Goal: Task Accomplishment & Management: Use online tool/utility

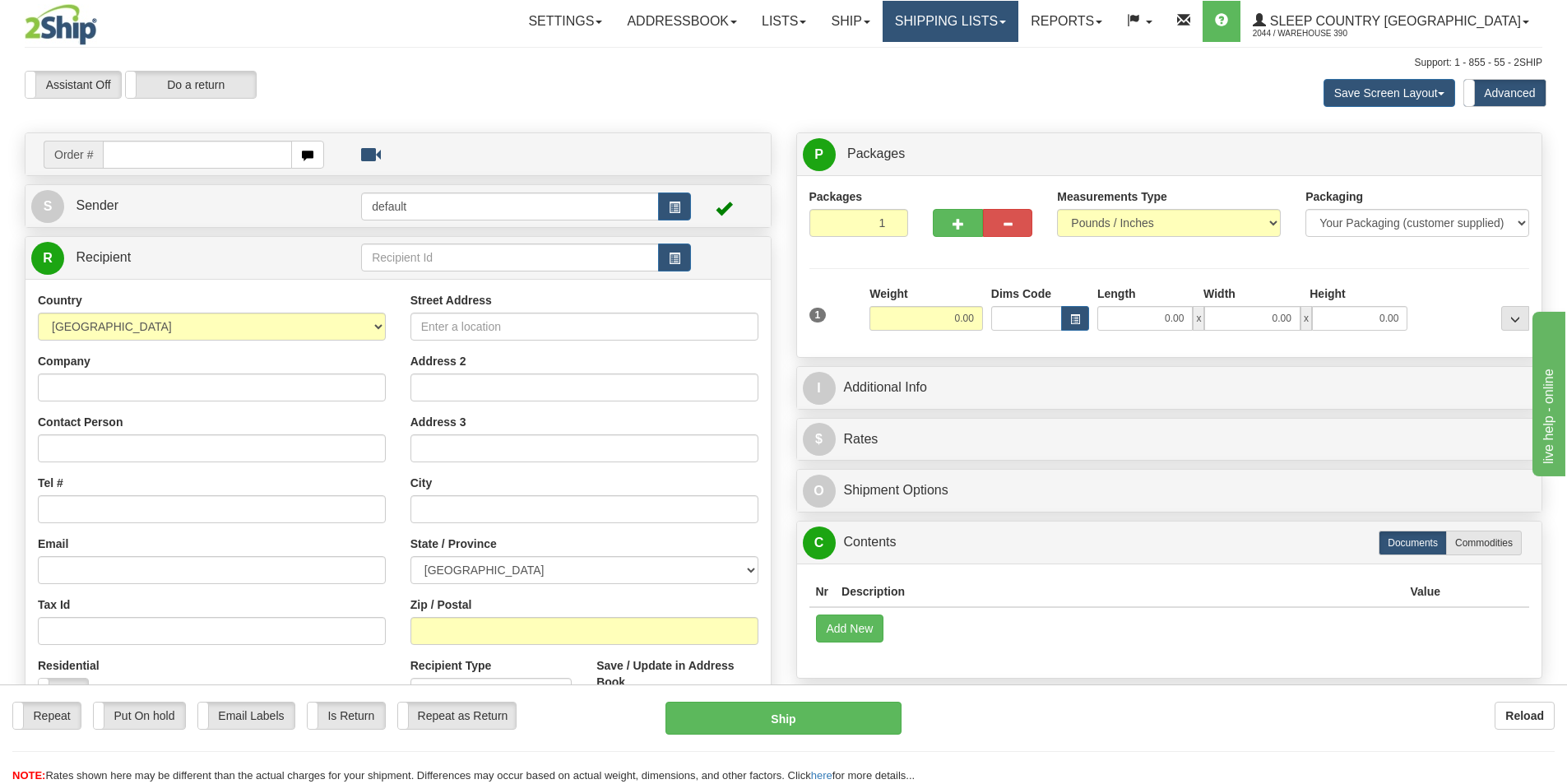
click at [1019, 25] on link "Shipping lists" at bounding box center [950, 22] width 135 height 41
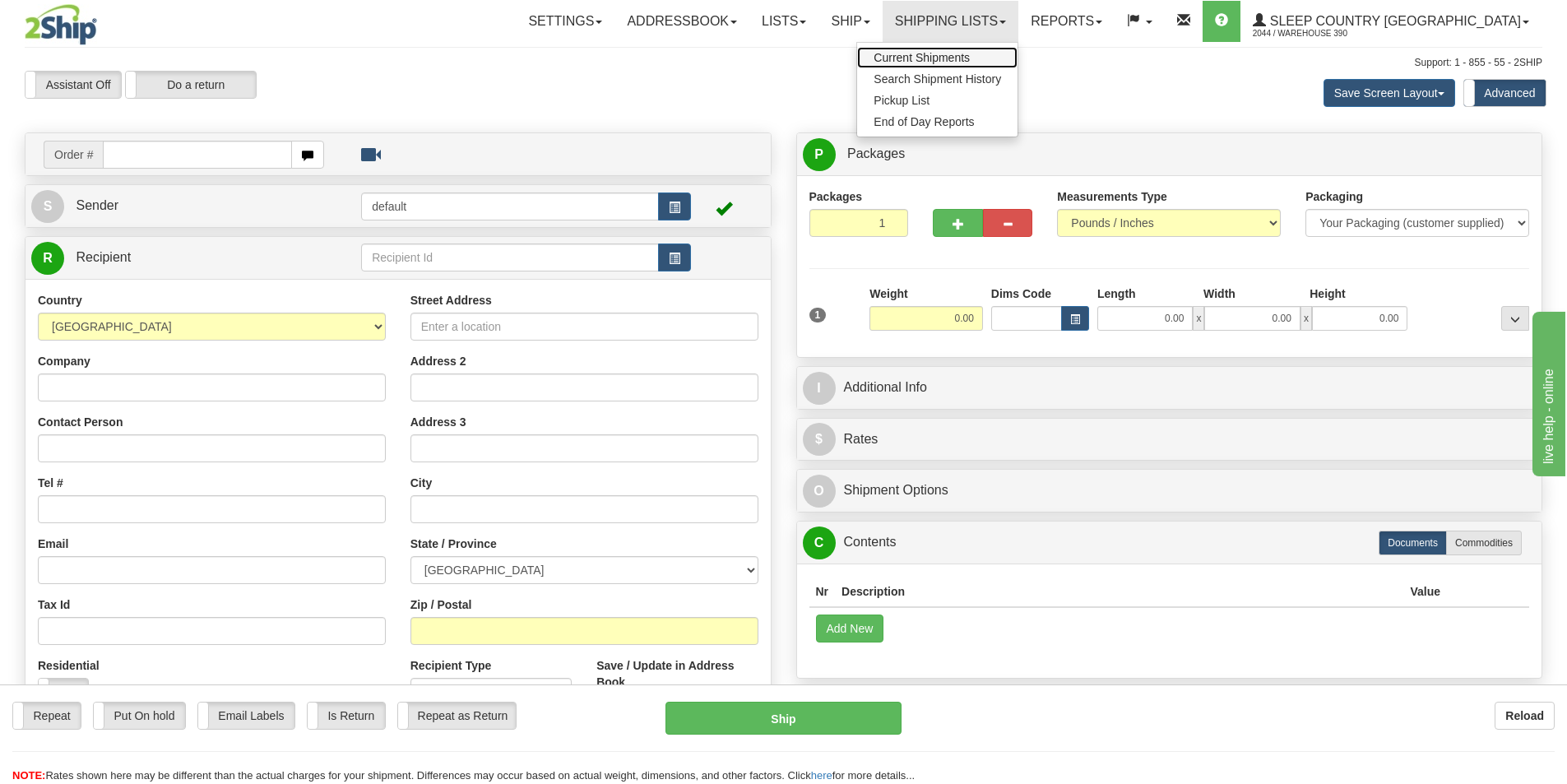
click at [970, 60] on span "Current Shipments" at bounding box center [921, 57] width 96 height 13
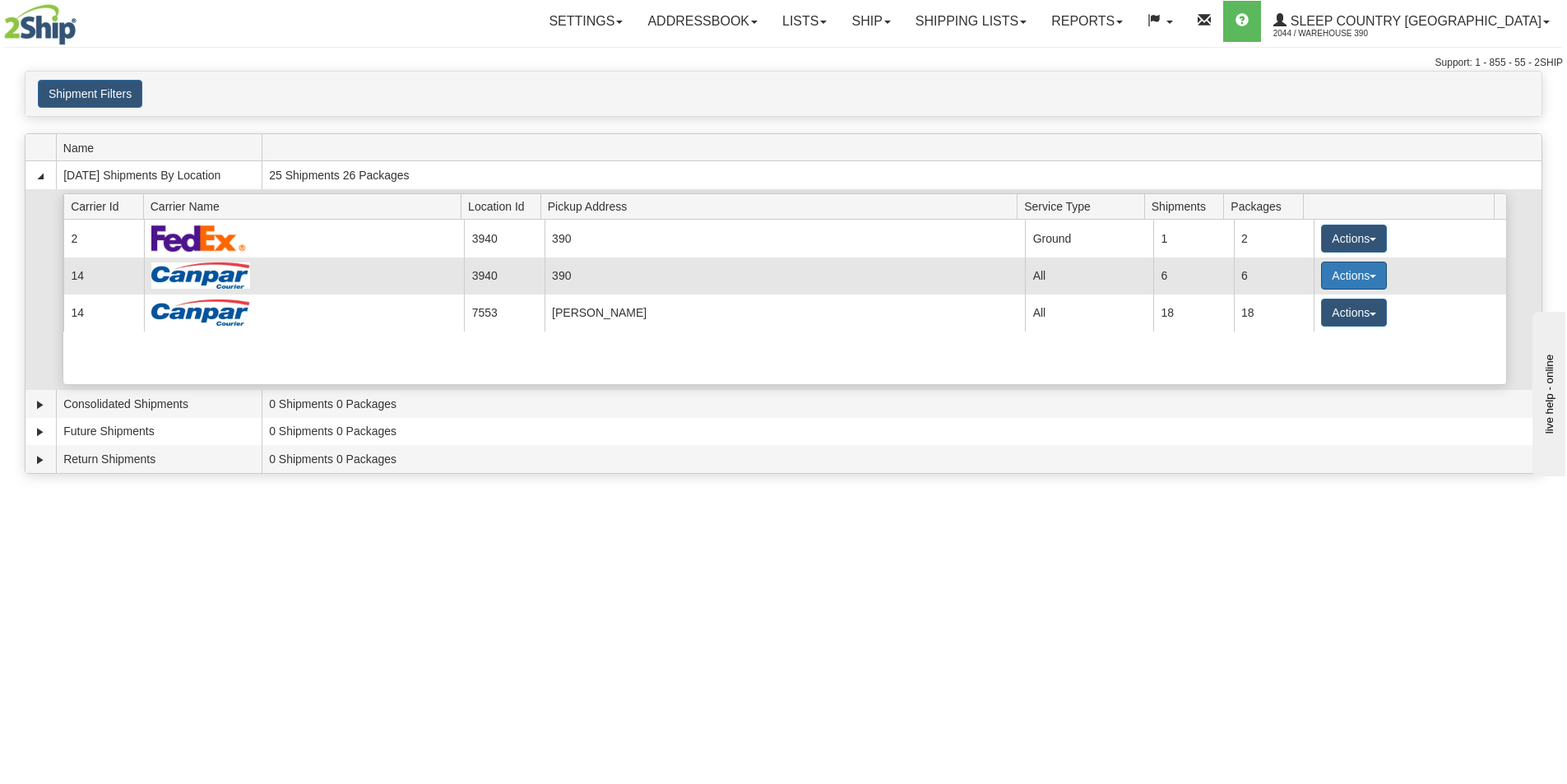
click at [1370, 277] on span "button" at bounding box center [1373, 275] width 7 height 3
click at [1306, 326] on span "Close" at bounding box center [1290, 328] width 38 height 12
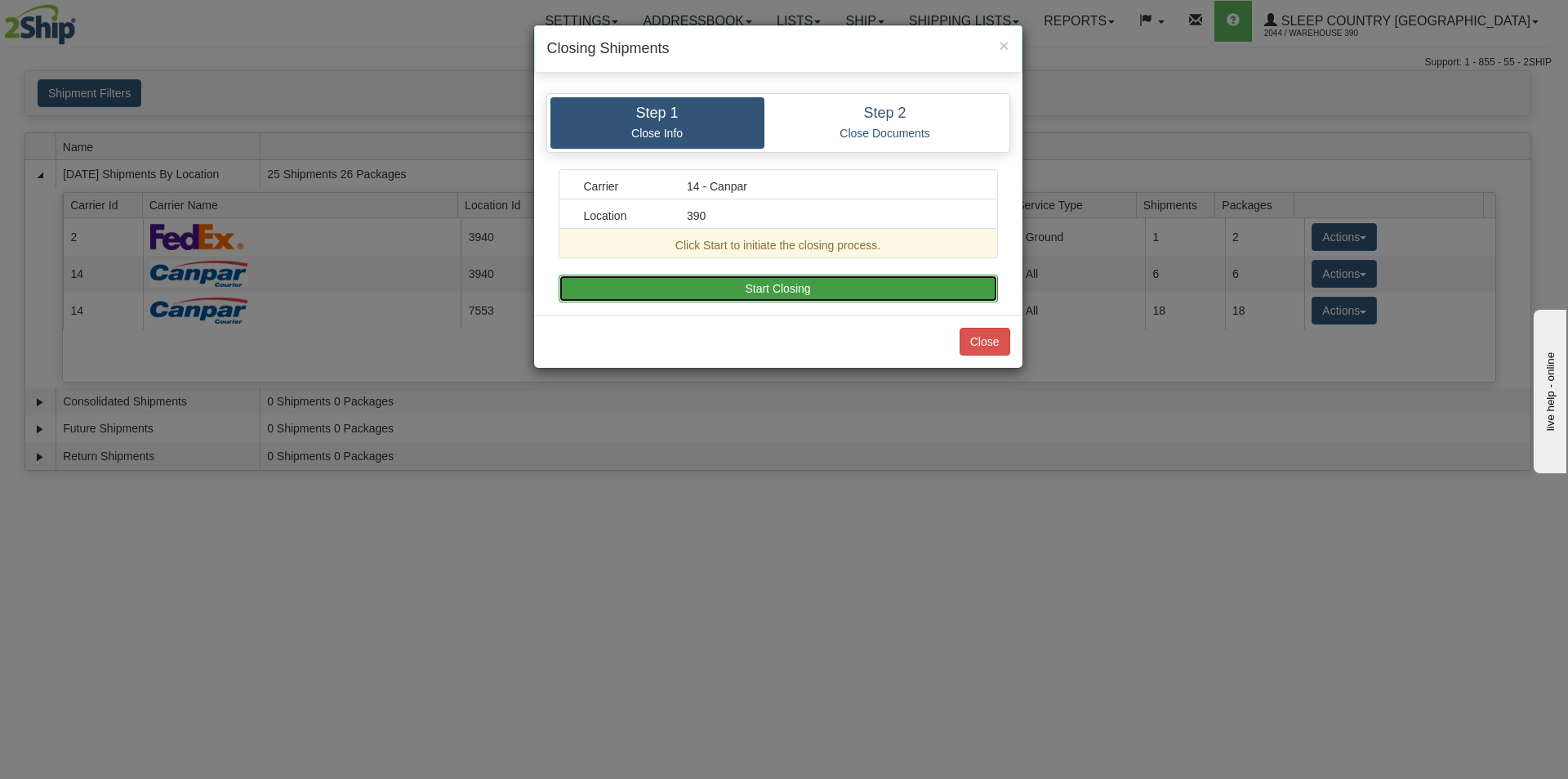
click at [745, 288] on button "Start Closing" at bounding box center [779, 288] width 439 height 27
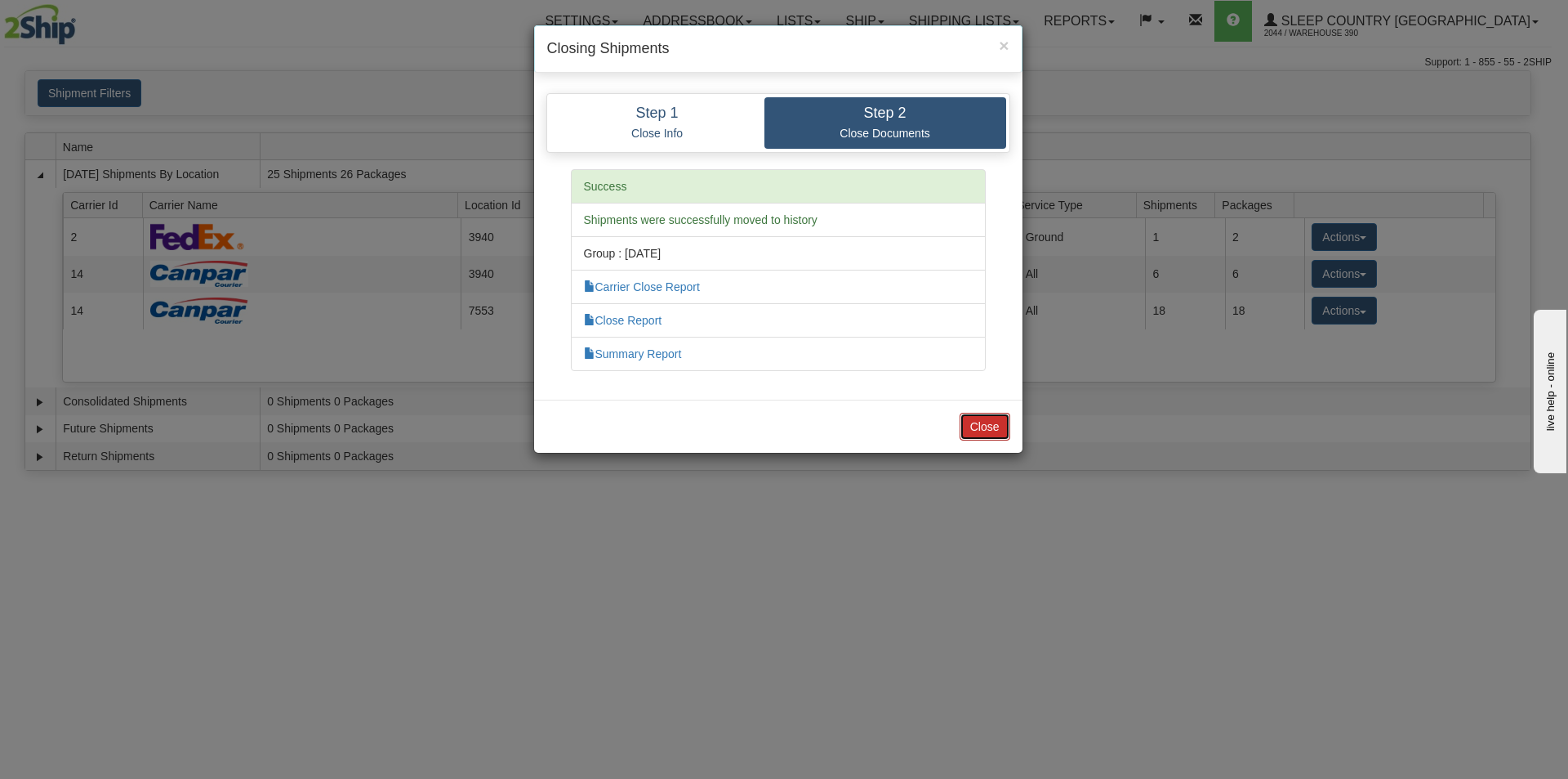
click at [978, 417] on button "Close" at bounding box center [985, 427] width 51 height 27
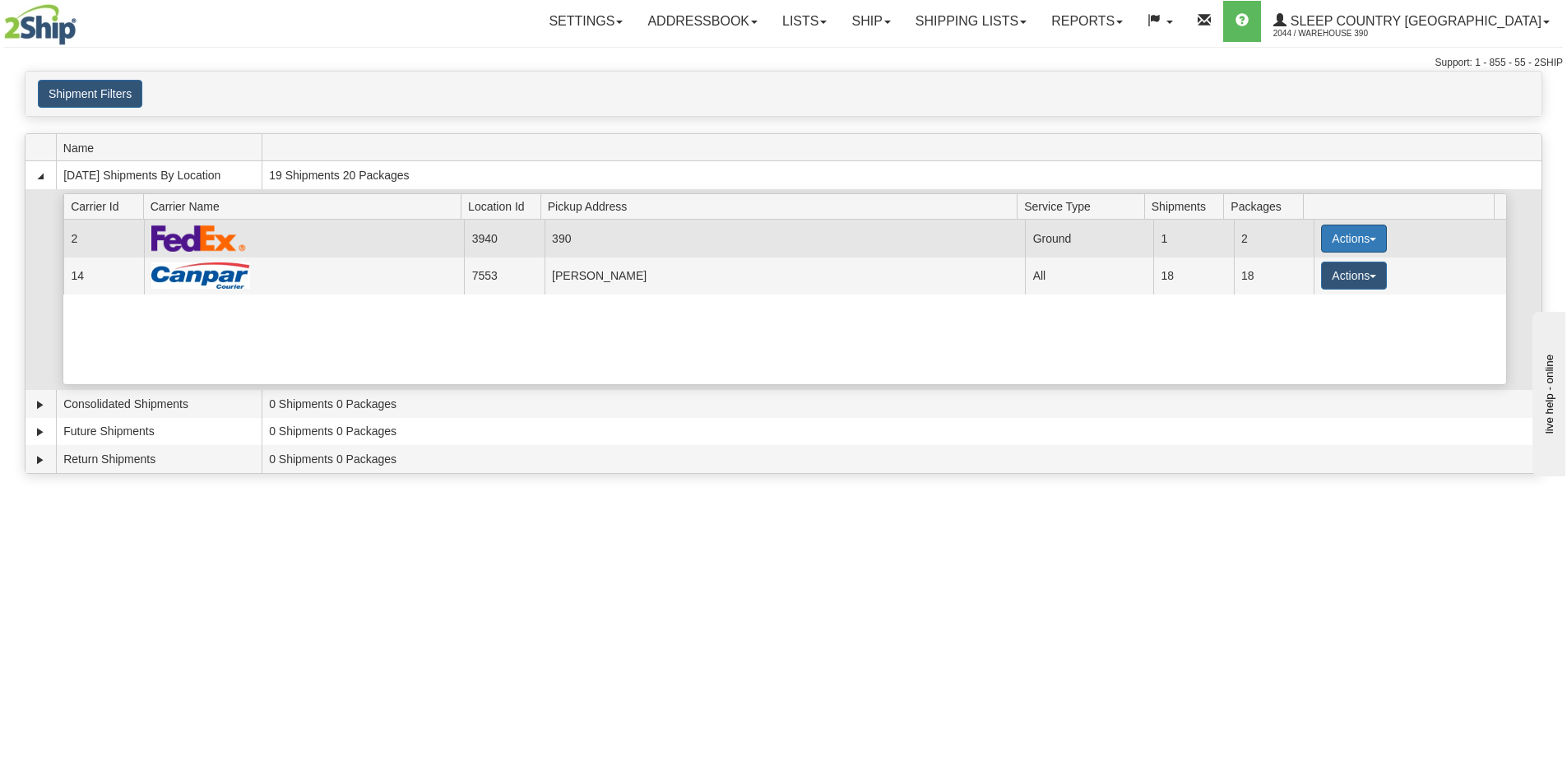
click at [1370, 241] on span "button" at bounding box center [1373, 239] width 7 height 3
click at [1295, 292] on span "Close" at bounding box center [1290, 290] width 38 height 12
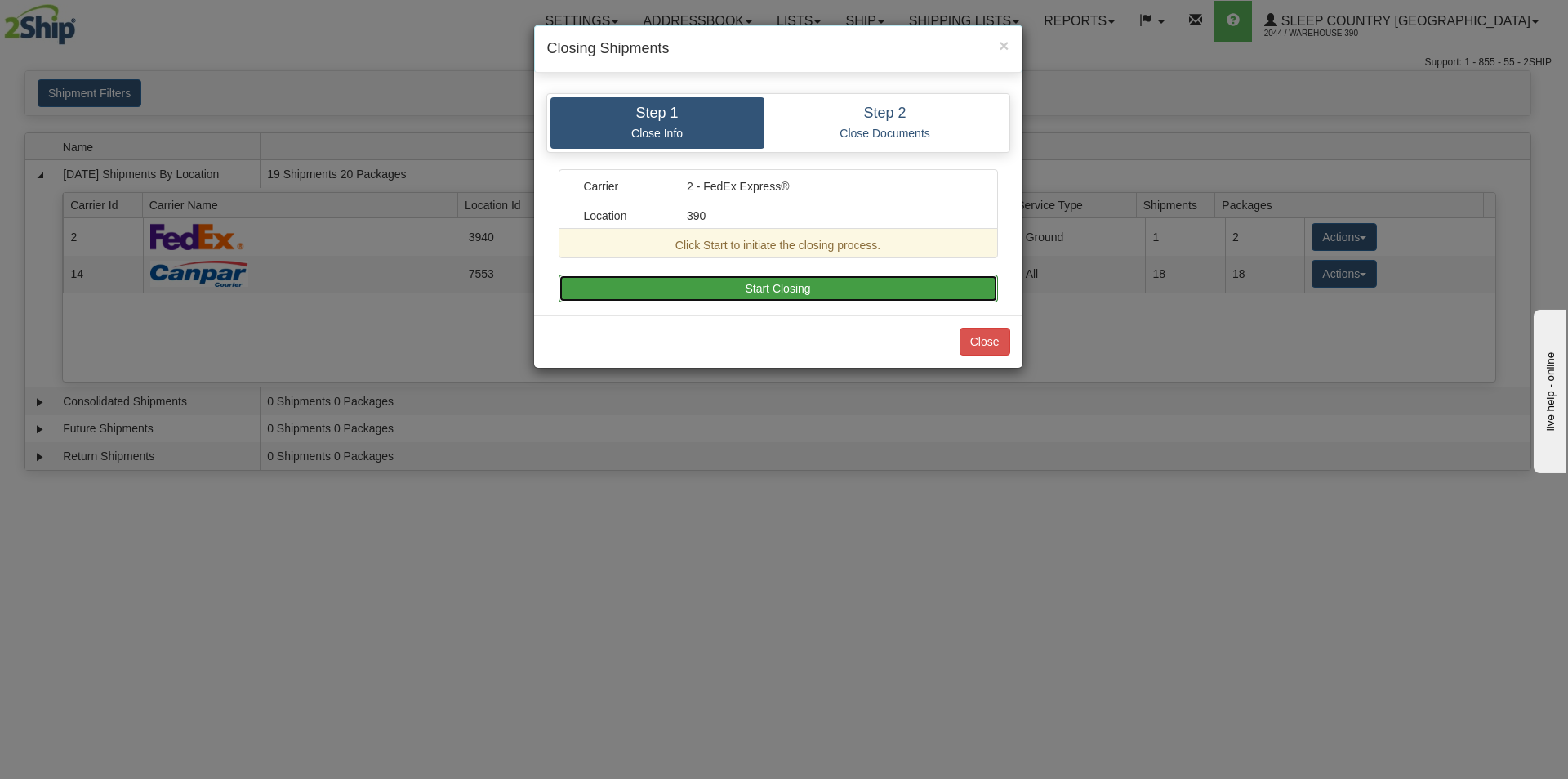
click at [802, 286] on button "Start Closing" at bounding box center [779, 288] width 439 height 27
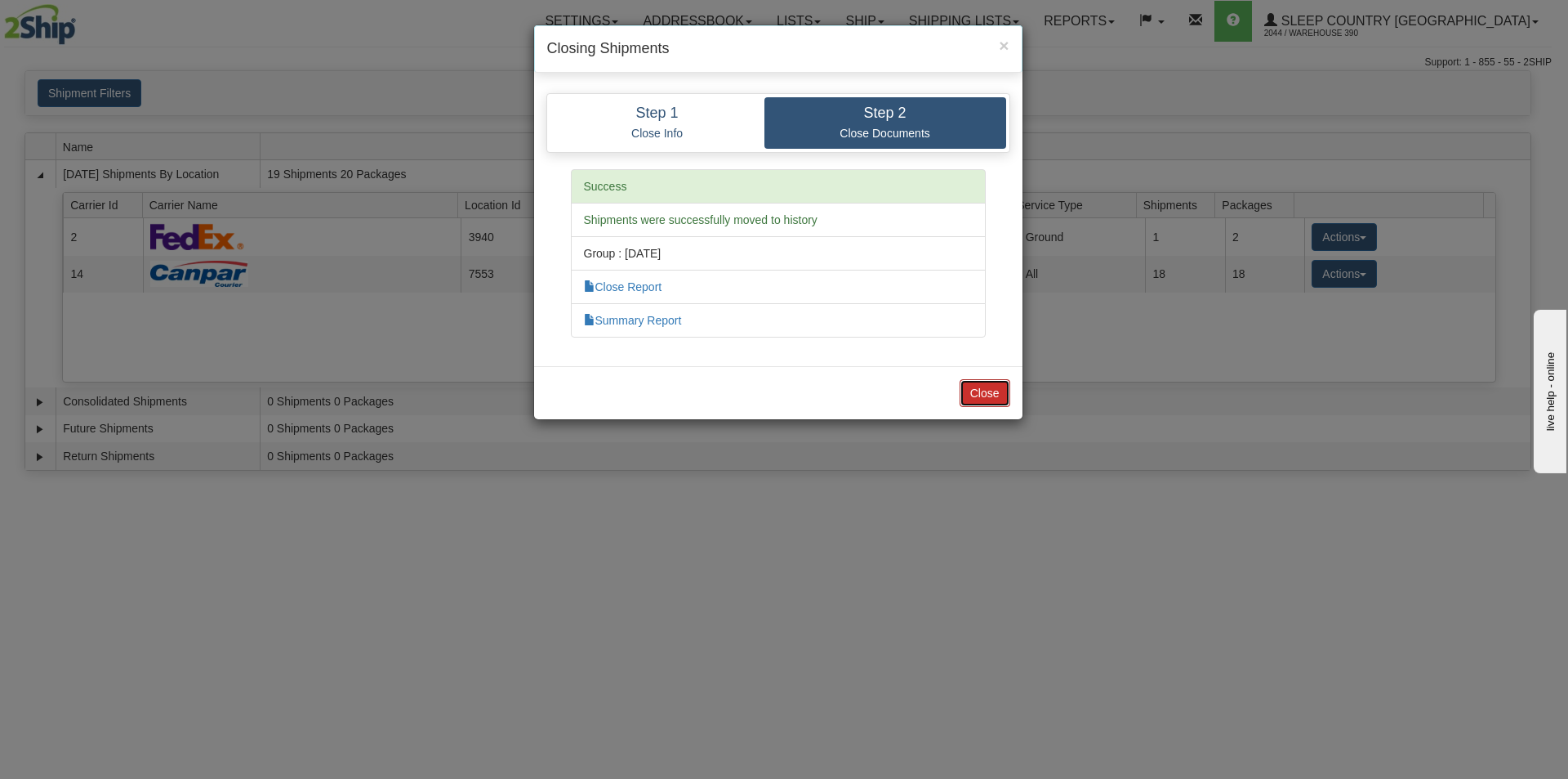
click at [979, 391] on button "Close" at bounding box center [985, 392] width 51 height 27
